Goal: Navigation & Orientation: Find specific page/section

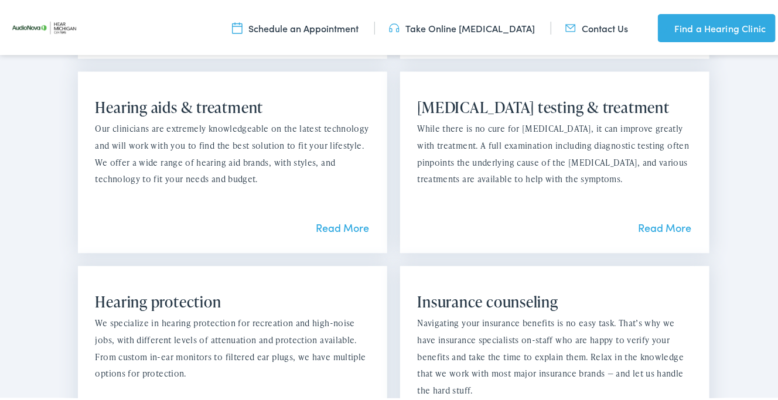
scroll to position [1128, 0]
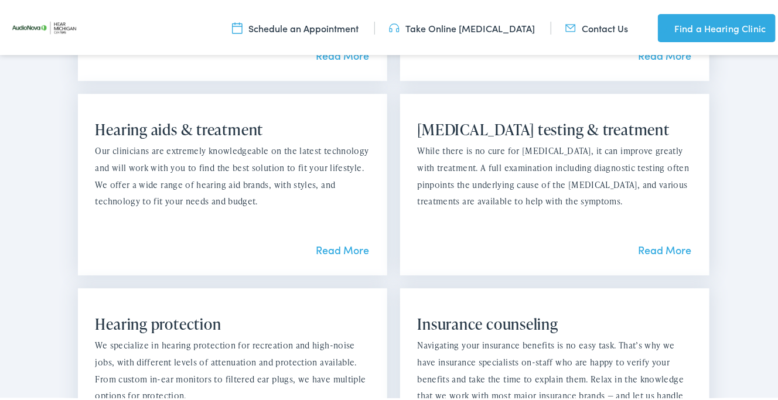
click at [339, 251] on link "Read More" at bounding box center [342, 247] width 53 height 15
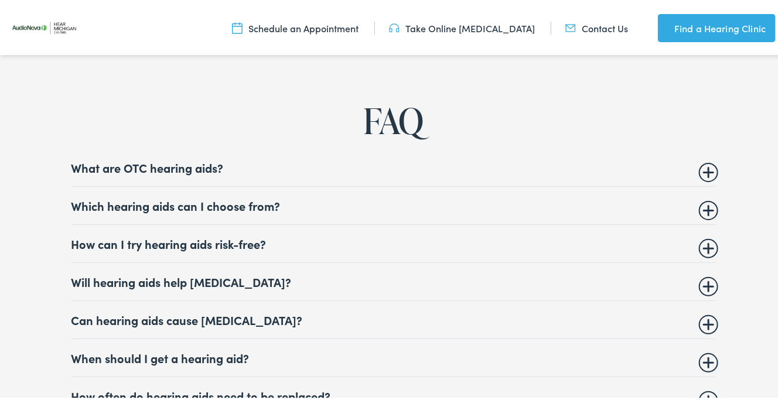
scroll to position [4361, 0]
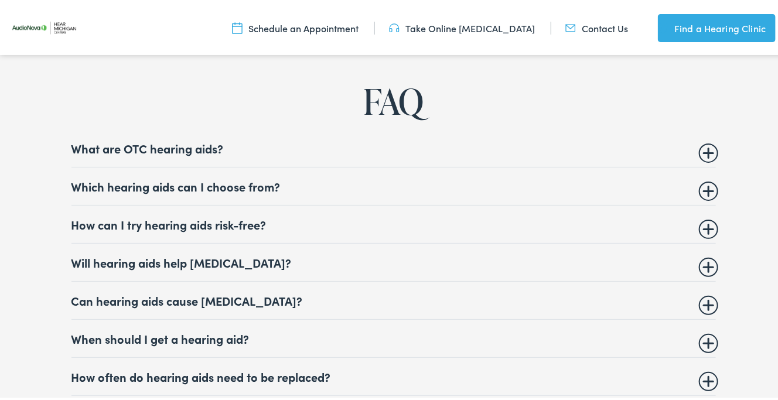
click at [702, 216] on summary "How can I try hearing aids risk-free?" at bounding box center [394, 222] width 645 height 14
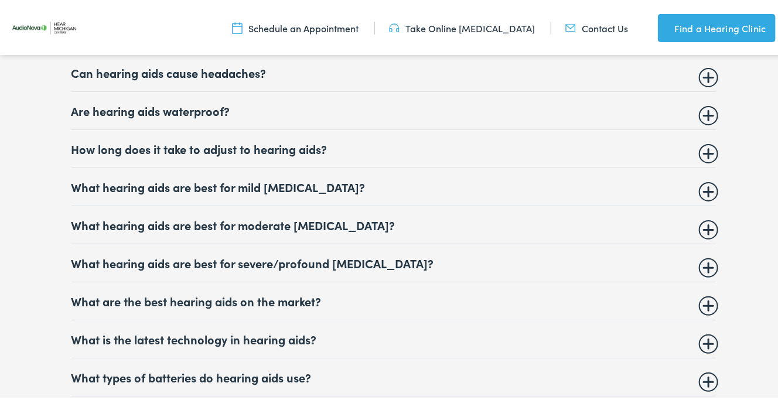
scroll to position [4880, 0]
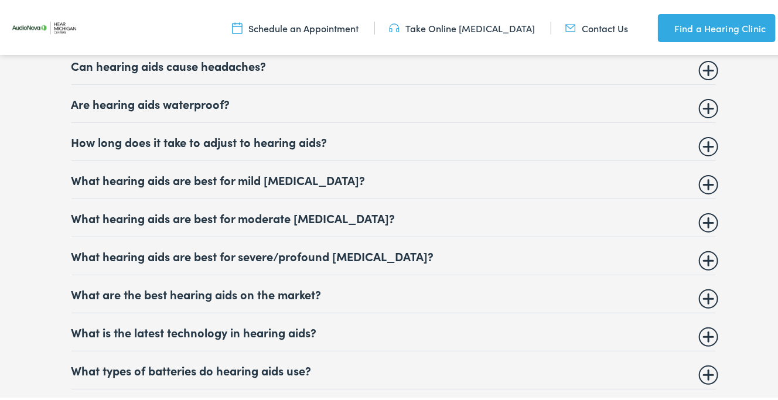
click at [704, 247] on summary "What hearing aids are best for severe/profound hearing loss?" at bounding box center [394, 254] width 645 height 14
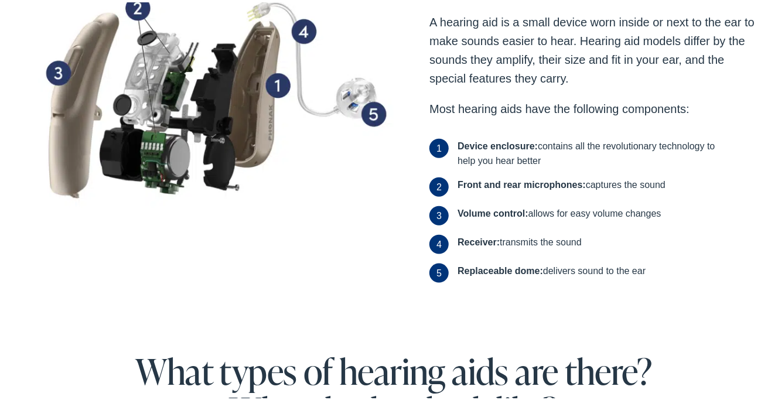
scroll to position [0, 0]
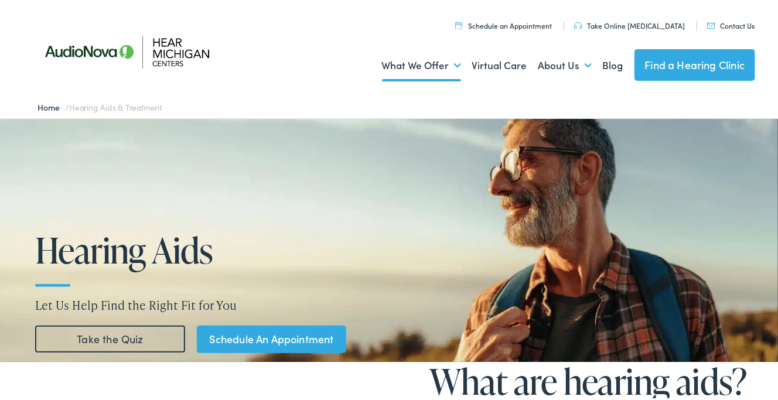
click at [648, 64] on link "Find a Hearing Clinic" at bounding box center [695, 63] width 121 height 32
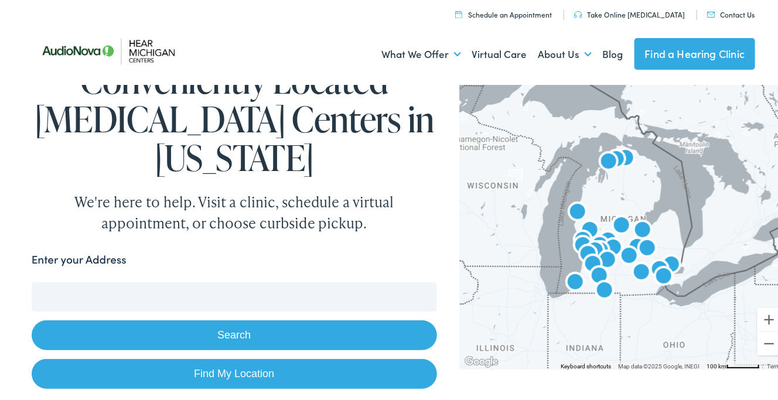
click at [166, 273] on form "Enter your Address Search Find My Location" at bounding box center [235, 318] width 406 height 138
click at [162, 251] on div "Enter your Address" at bounding box center [235, 260] width 406 height 23
click at [219, 326] on button "Search" at bounding box center [235, 333] width 406 height 30
click at [55, 253] on label "Enter your Address" at bounding box center [79, 257] width 95 height 17
click at [55, 280] on input "Enter your Address" at bounding box center [235, 294] width 406 height 29
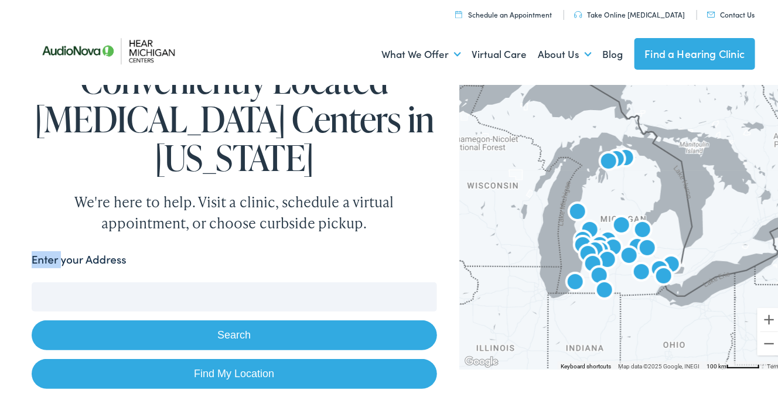
click at [55, 253] on label "Enter your Address" at bounding box center [79, 257] width 95 height 17
click at [55, 280] on input "Enter your Address" at bounding box center [235, 294] width 406 height 29
drag, startPoint x: 55, startPoint y: 253, endPoint x: 50, endPoint y: 297, distance: 44.8
click at [50, 297] on input "Enter your Address" at bounding box center [235, 294] width 406 height 29
click at [81, 267] on div "Enter your Address" at bounding box center [235, 260] width 406 height 23
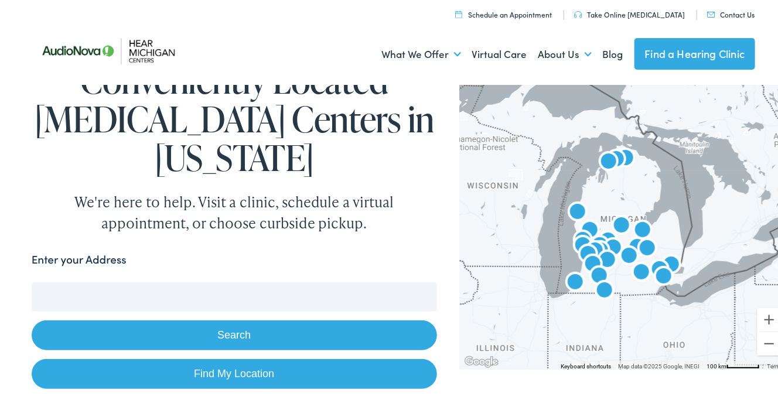
click at [76, 265] on label "Enter your Address" at bounding box center [79, 257] width 95 height 17
click at [76, 280] on input "Enter your Address" at bounding box center [235, 294] width 406 height 29
click at [216, 333] on button "Search" at bounding box center [235, 333] width 406 height 30
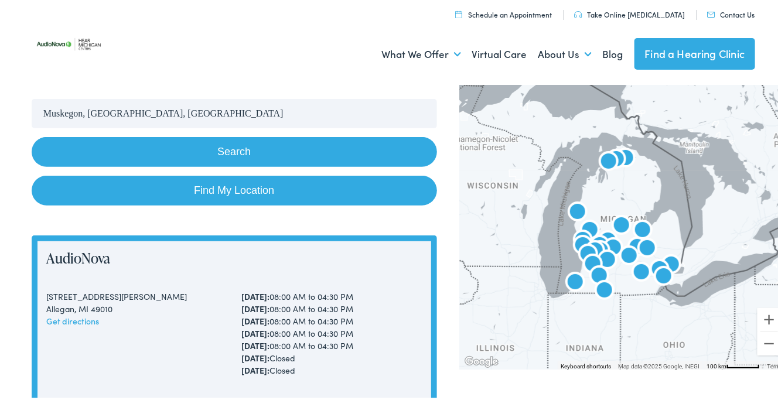
scroll to position [223, 0]
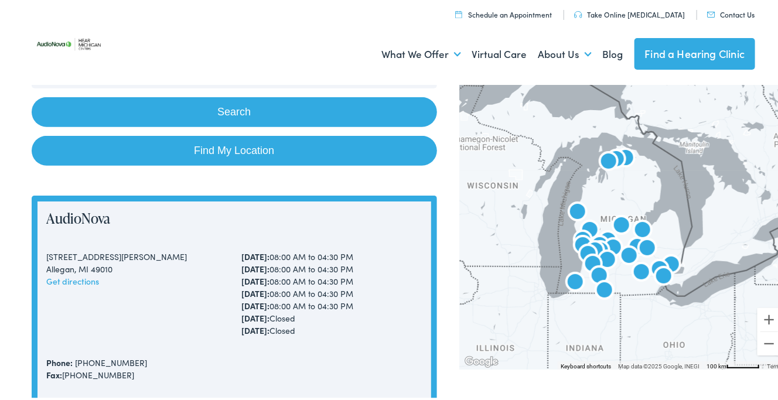
click at [242, 150] on link "Find My Location" at bounding box center [235, 149] width 406 height 30
type input "Norton Shores, Michigan"
click at [242, 150] on link "Find My Location" at bounding box center [235, 149] width 406 height 30
click at [219, 147] on link "Find My Location" at bounding box center [235, 149] width 406 height 30
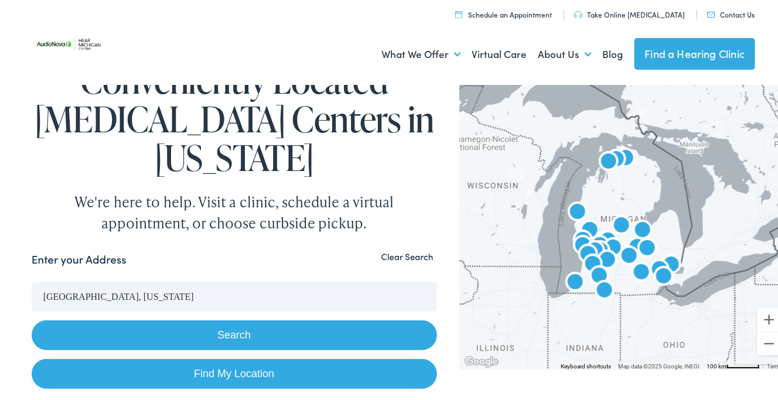
scroll to position [223, 0]
